Goal: Navigation & Orientation: Find specific page/section

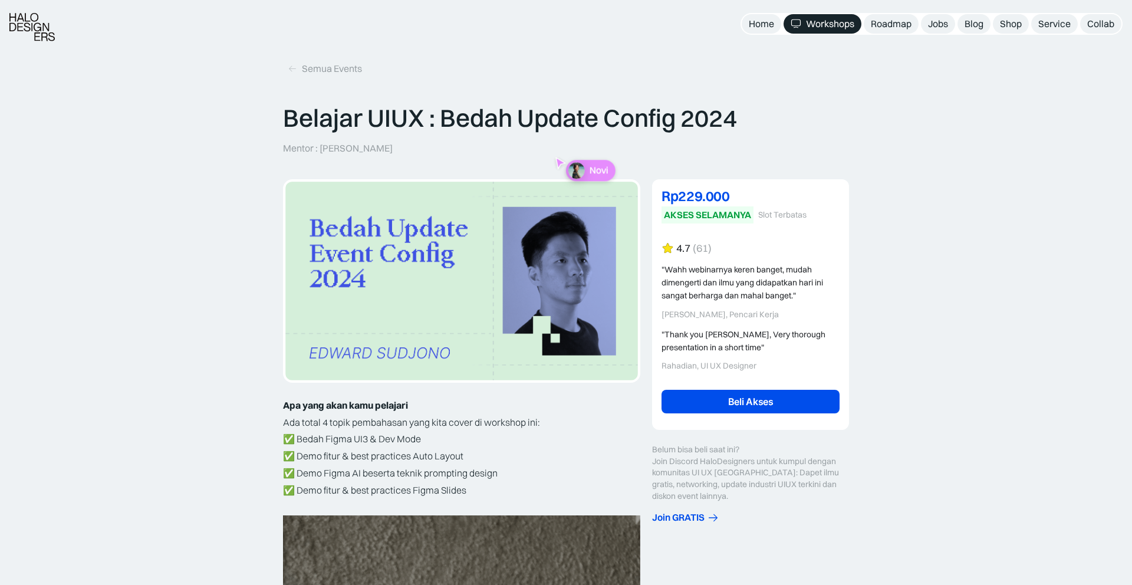
scroll to position [119, 0]
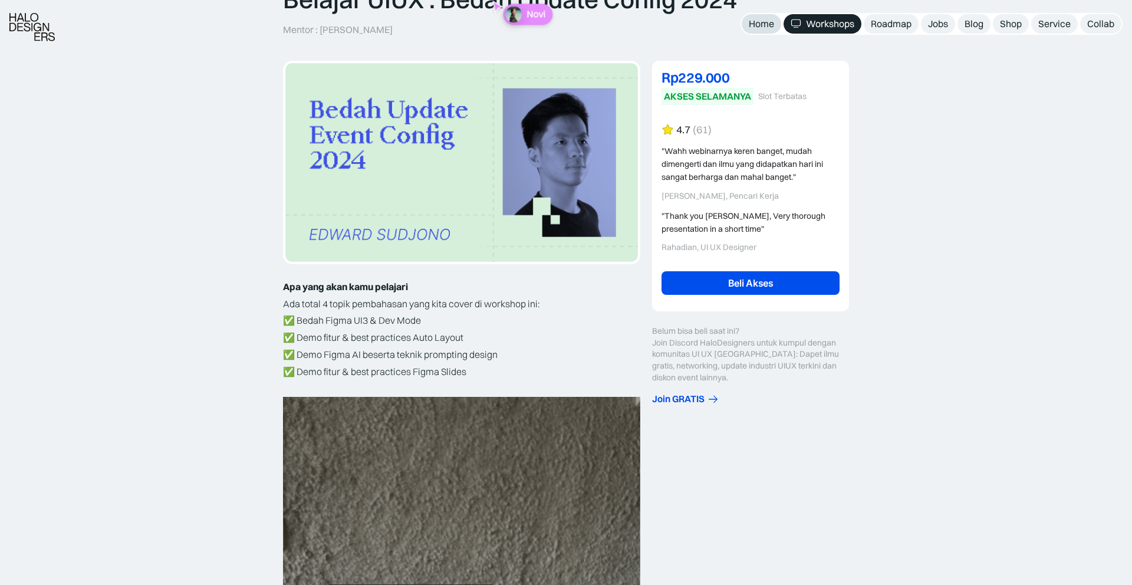
click at [764, 25] on div "Home" at bounding box center [761, 24] width 25 height 12
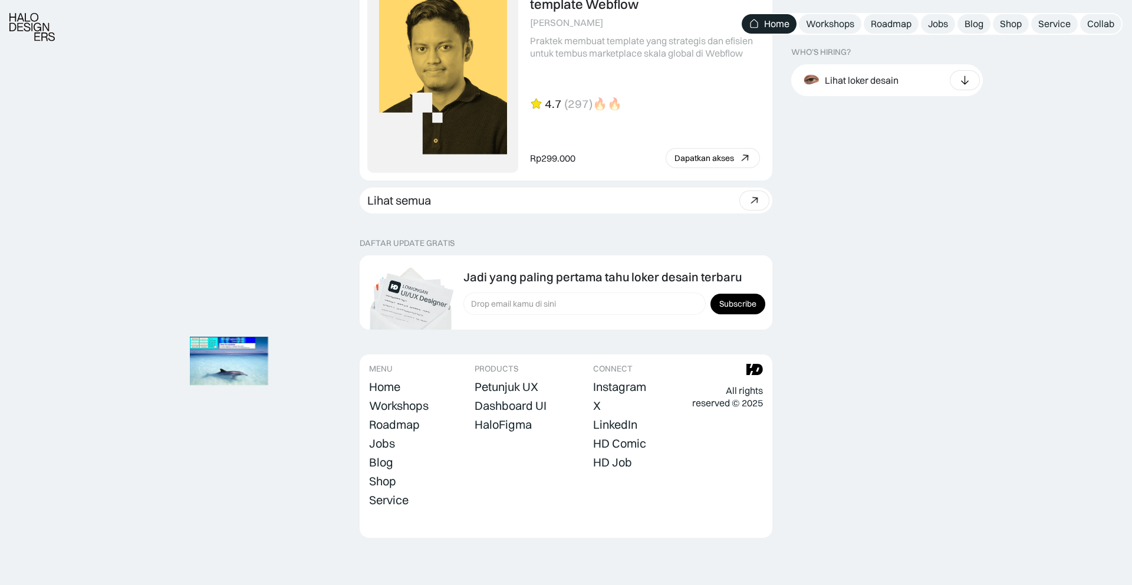
scroll to position [3232, 0]
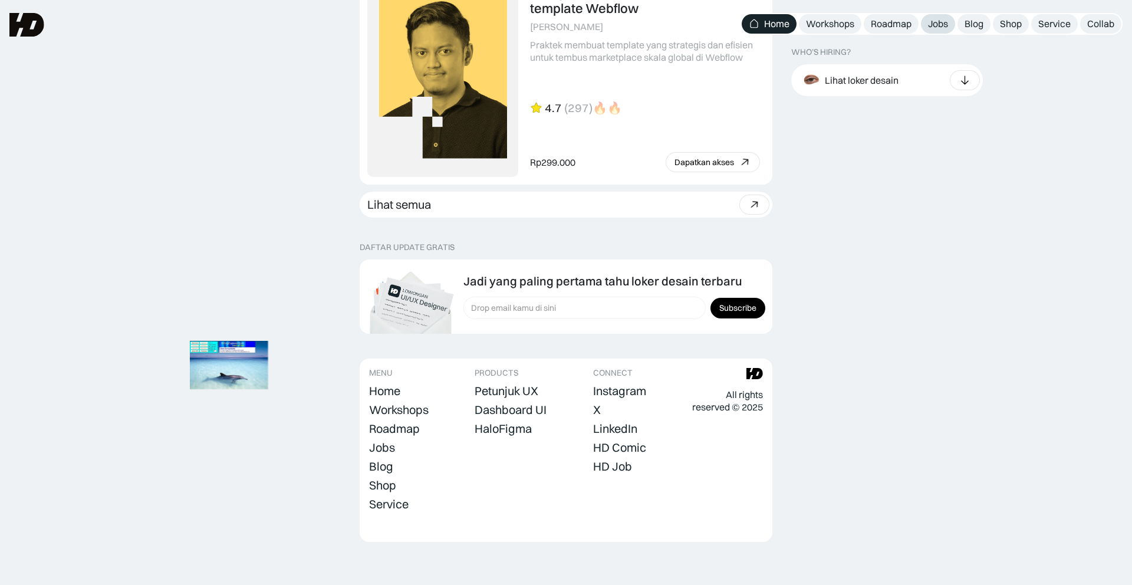
click at [948, 27] on div "Jobs" at bounding box center [938, 24] width 20 height 12
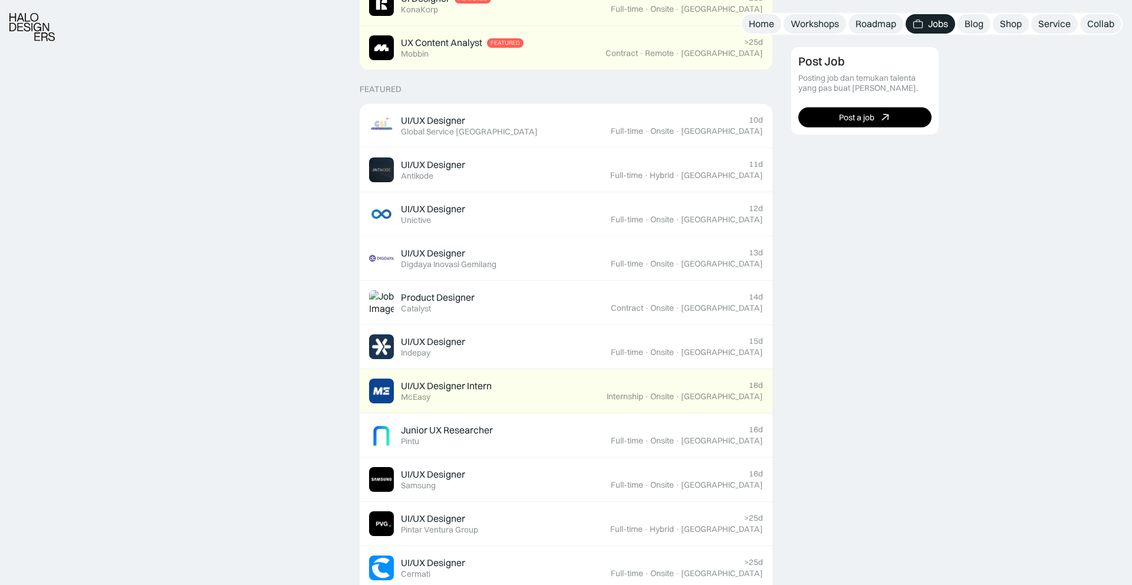
scroll to position [465, 0]
